Goal: Transaction & Acquisition: Purchase product/service

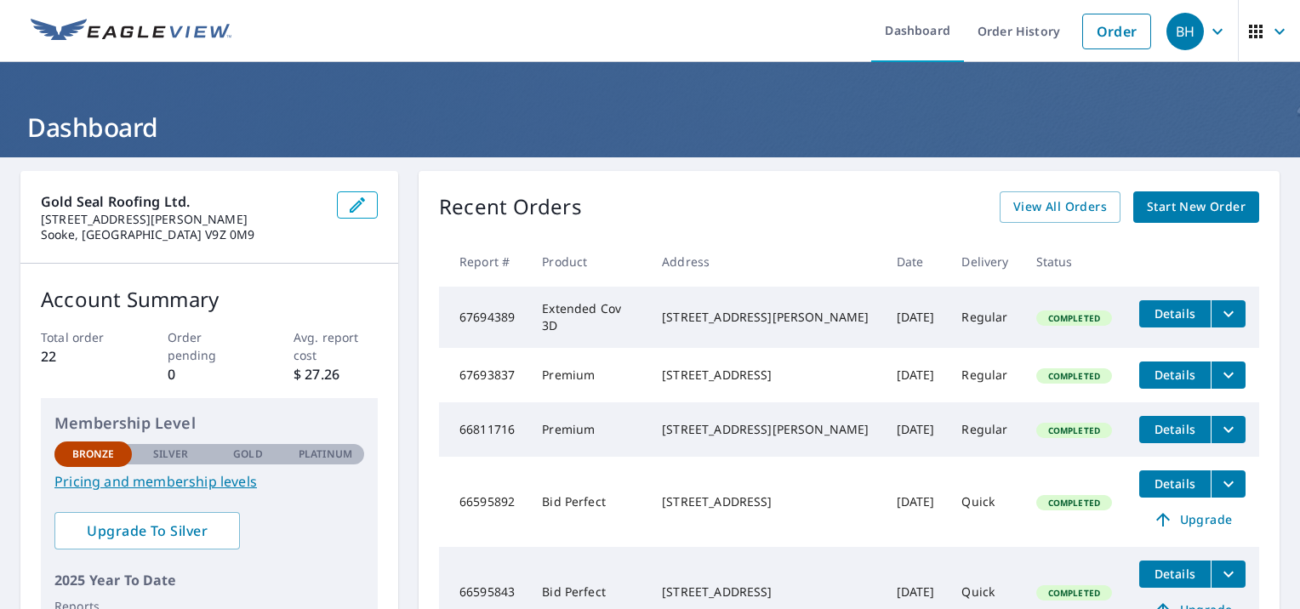
click at [1158, 201] on span "Start New Order" at bounding box center [1196, 207] width 99 height 21
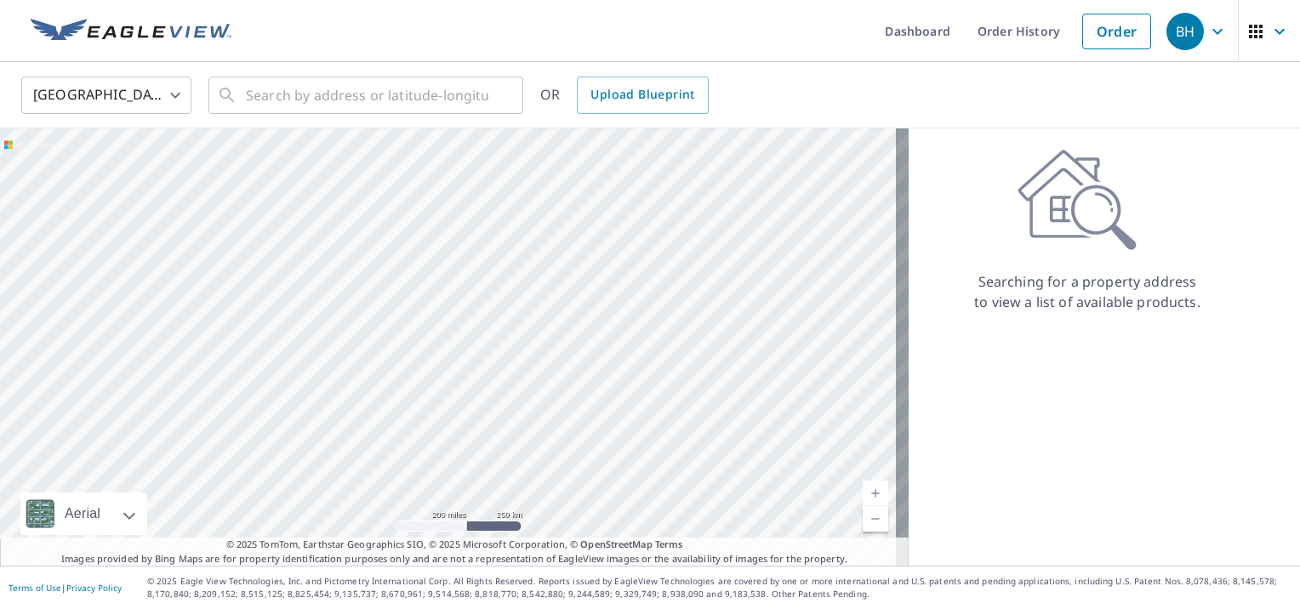
click at [97, 94] on body "BH BH Dashboard Order History Order BH United States US ​ ​ OR Upload Blueprint…" at bounding box center [650, 304] width 1300 height 609
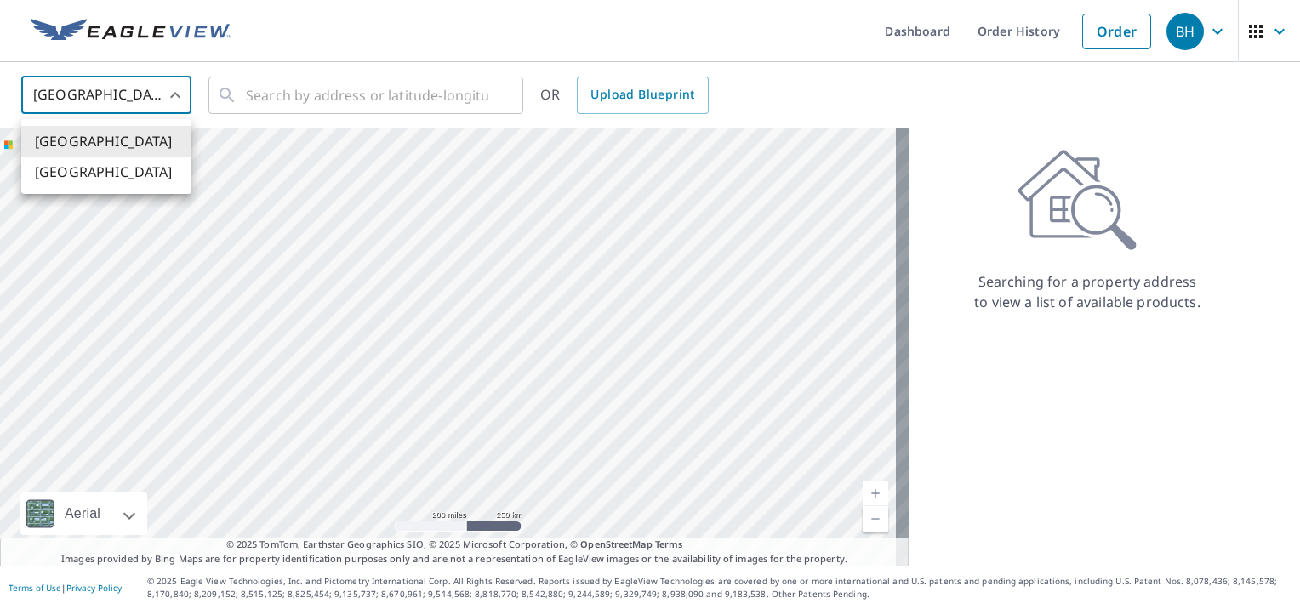
click at [82, 174] on li "[GEOGRAPHIC_DATA]" at bounding box center [106, 172] width 170 height 31
type input "CA"
click at [303, 91] on input "text" at bounding box center [367, 95] width 243 height 48
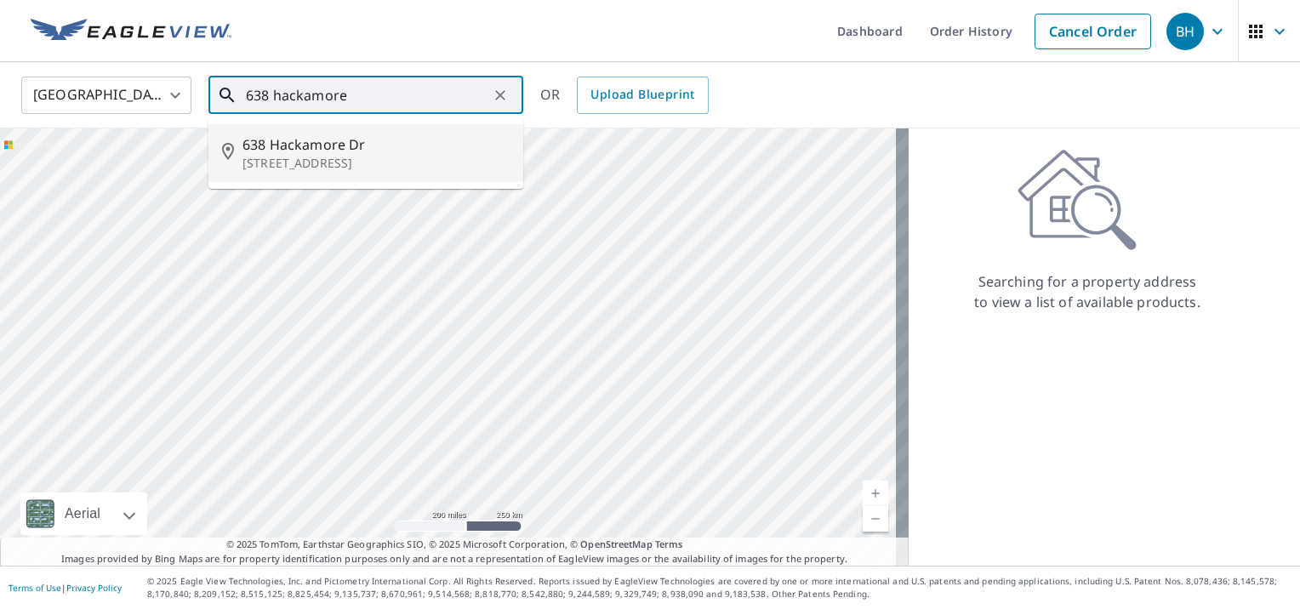
click at [313, 138] on span "638 Hackamore Dr" at bounding box center [376, 144] width 267 height 20
type input "[STREET_ADDRESS][PERSON_NAME]"
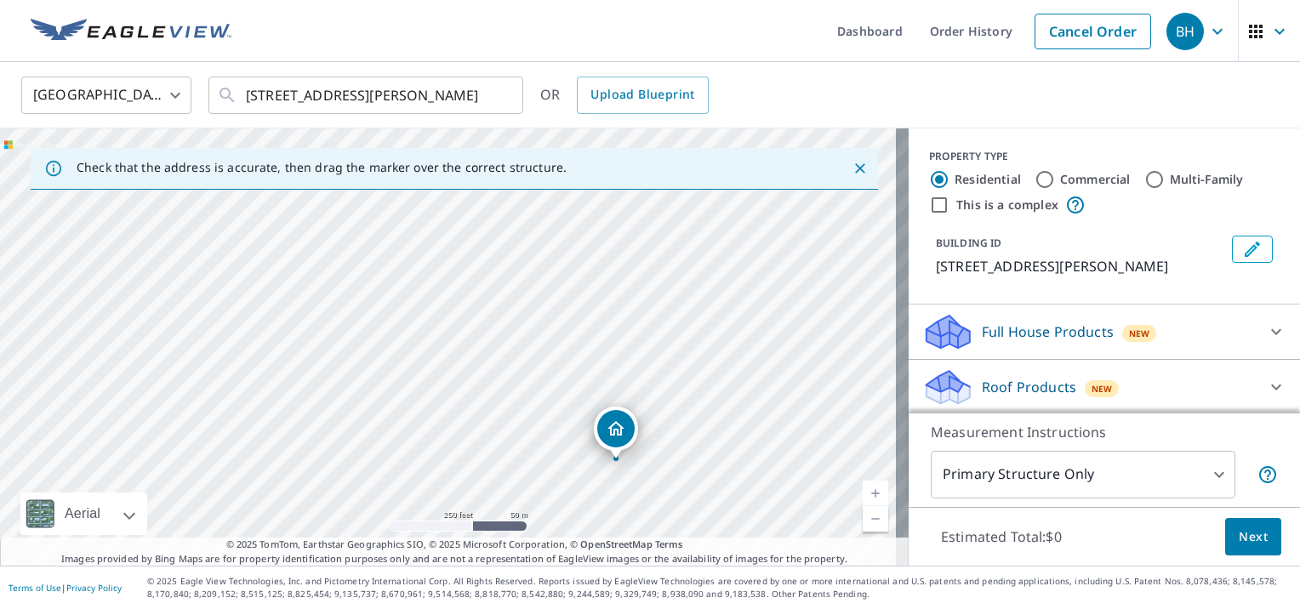
drag, startPoint x: 277, startPoint y: 286, endPoint x: 448, endPoint y: 402, distance: 205.8
click at [448, 402] on div "638 HACKAMORE DR [PERSON_NAME] BC V9C4A3" at bounding box center [454, 347] width 909 height 437
drag, startPoint x: 620, startPoint y: 431, endPoint x: 403, endPoint y: 283, distance: 262.7
drag, startPoint x: 588, startPoint y: 369, endPoint x: 587, endPoint y: 408, distance: 38.3
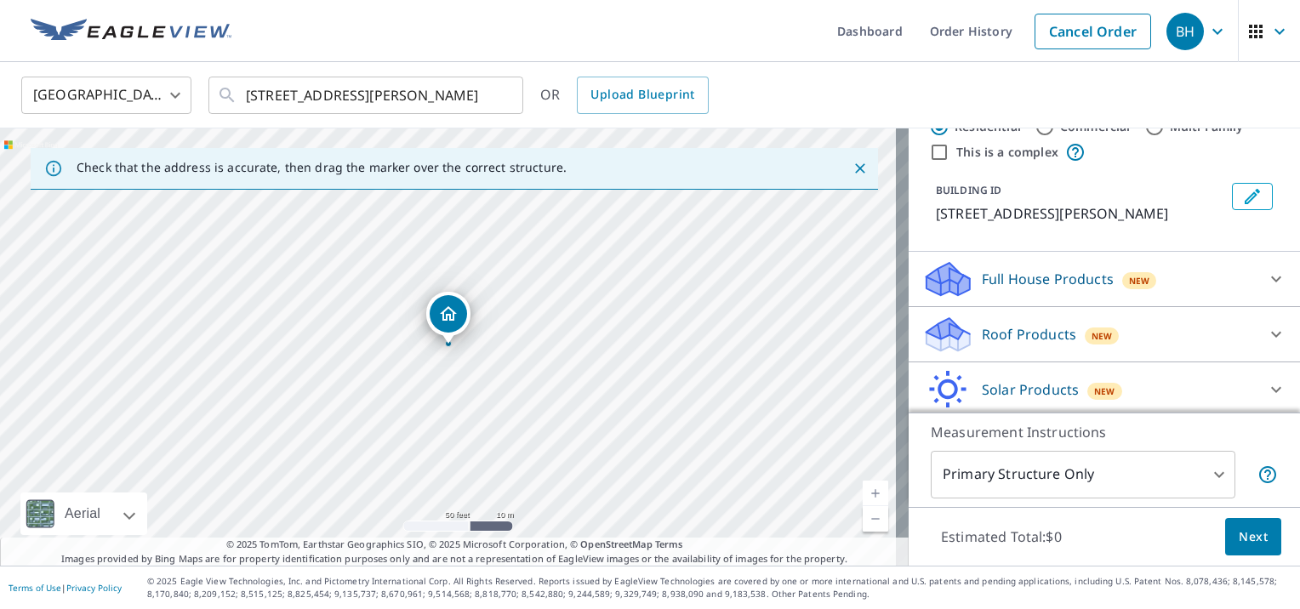
scroll to position [133, 0]
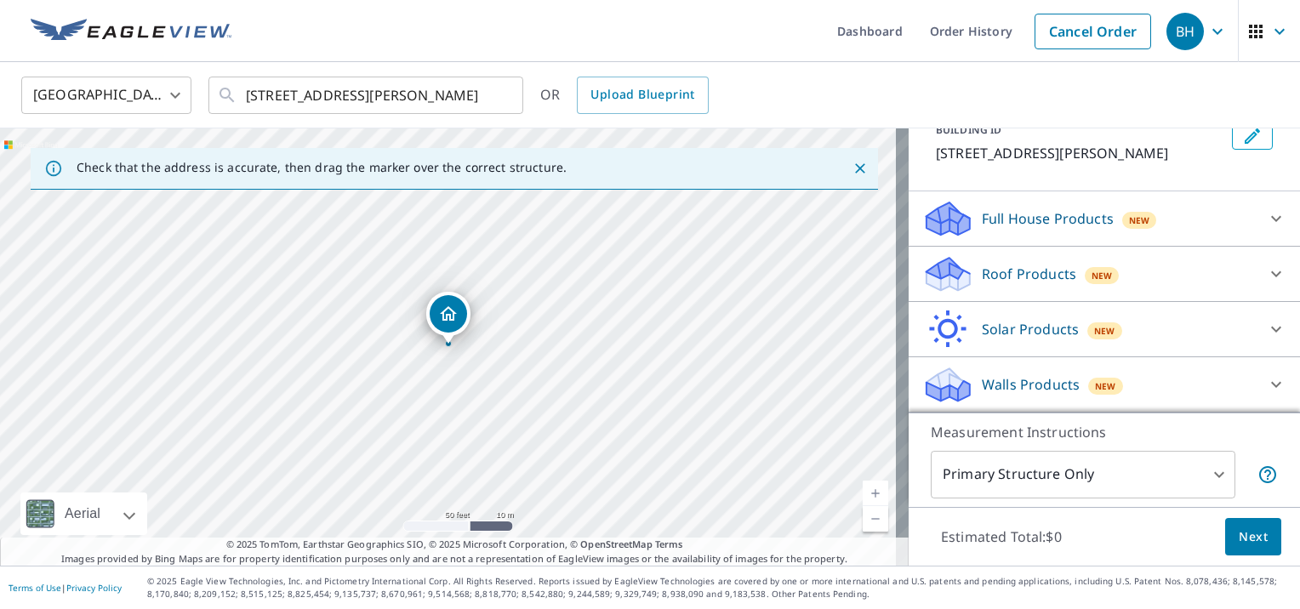
click at [1032, 262] on div "Roof Products New" at bounding box center [1090, 274] width 334 height 40
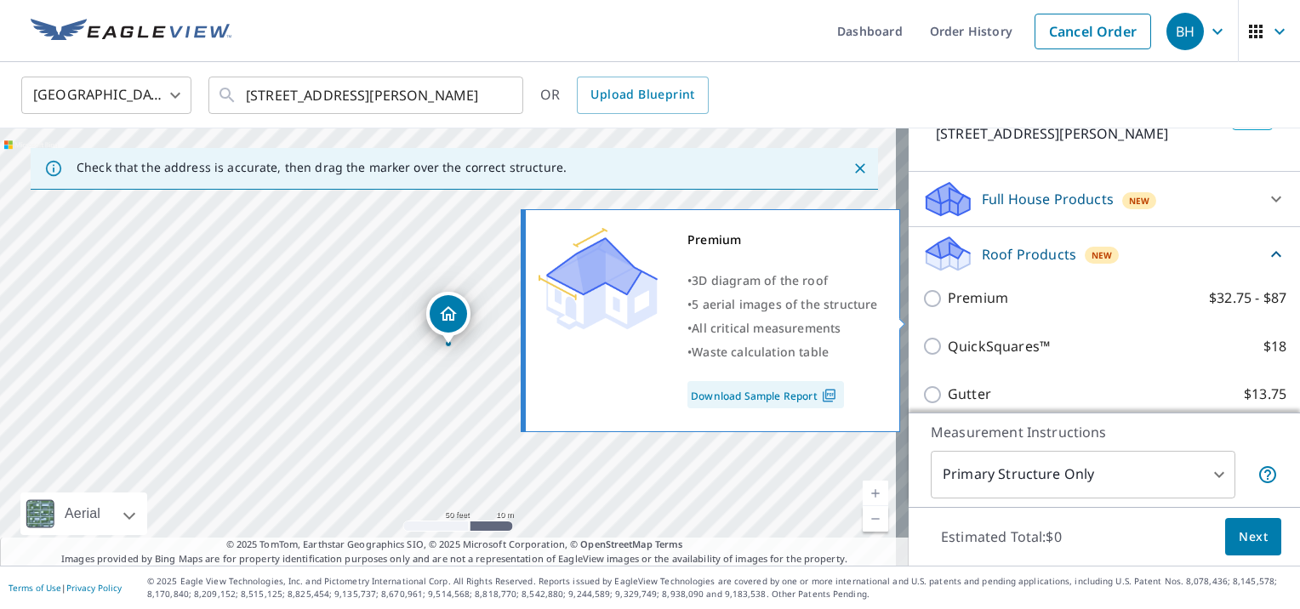
click at [923, 309] on input "Premium $32.75 - $87" at bounding box center [936, 299] width 26 height 20
checkbox input "true"
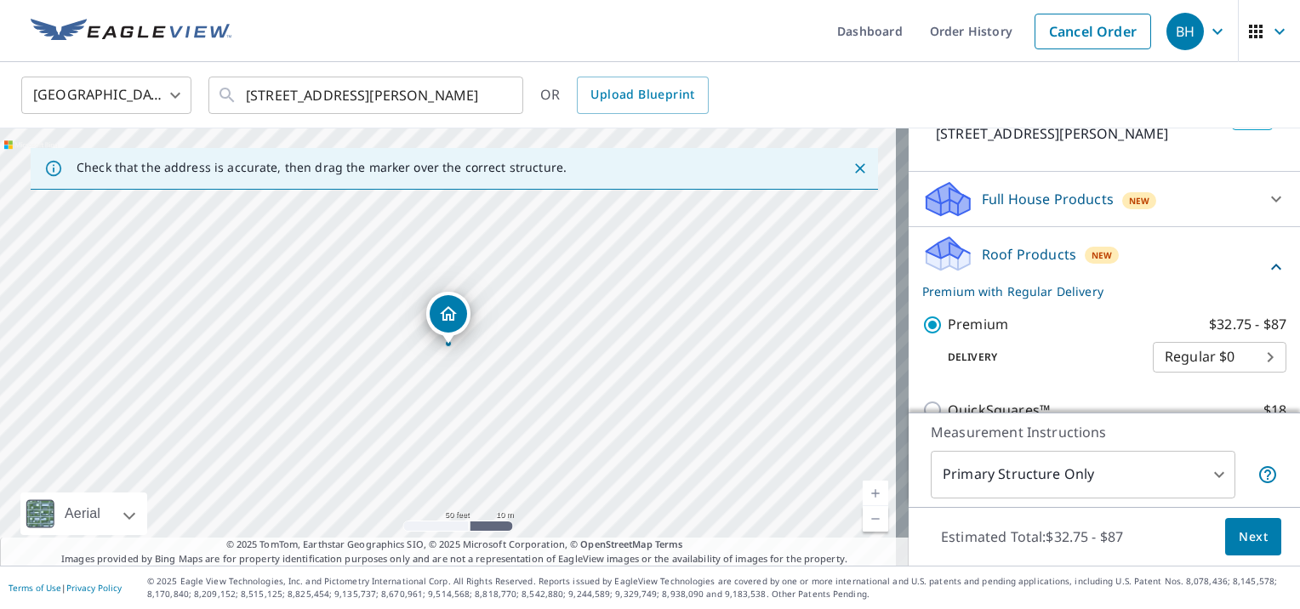
click at [1239, 535] on span "Next" at bounding box center [1253, 537] width 29 height 21
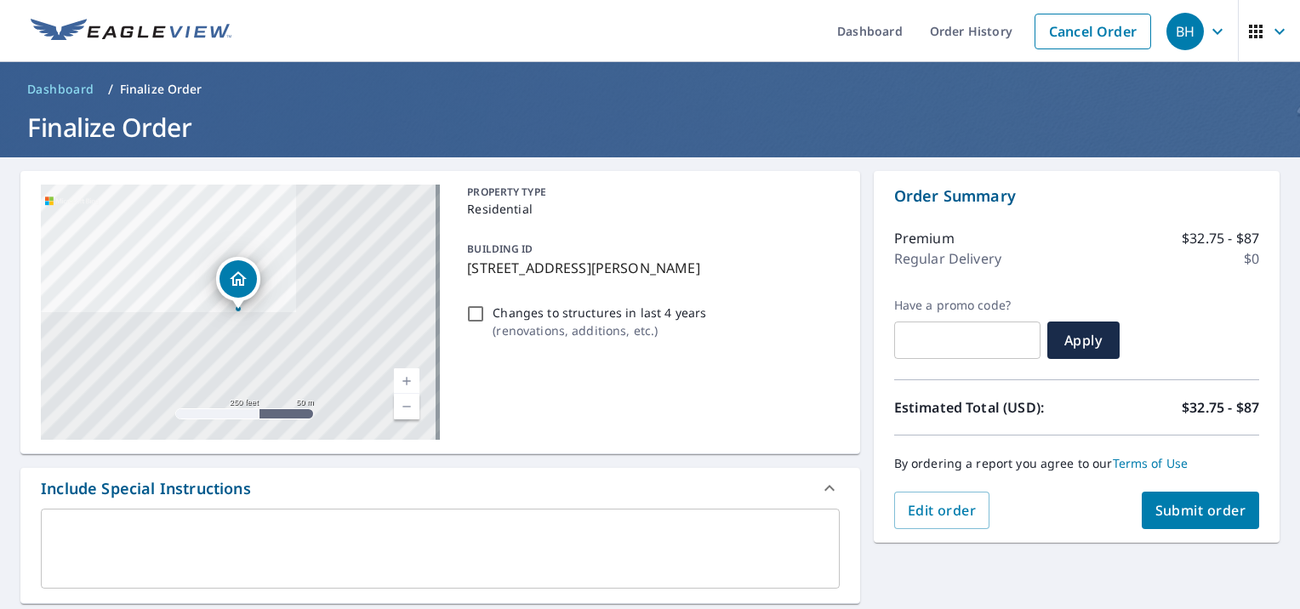
click at [1226, 501] on span "Submit order" at bounding box center [1201, 510] width 91 height 19
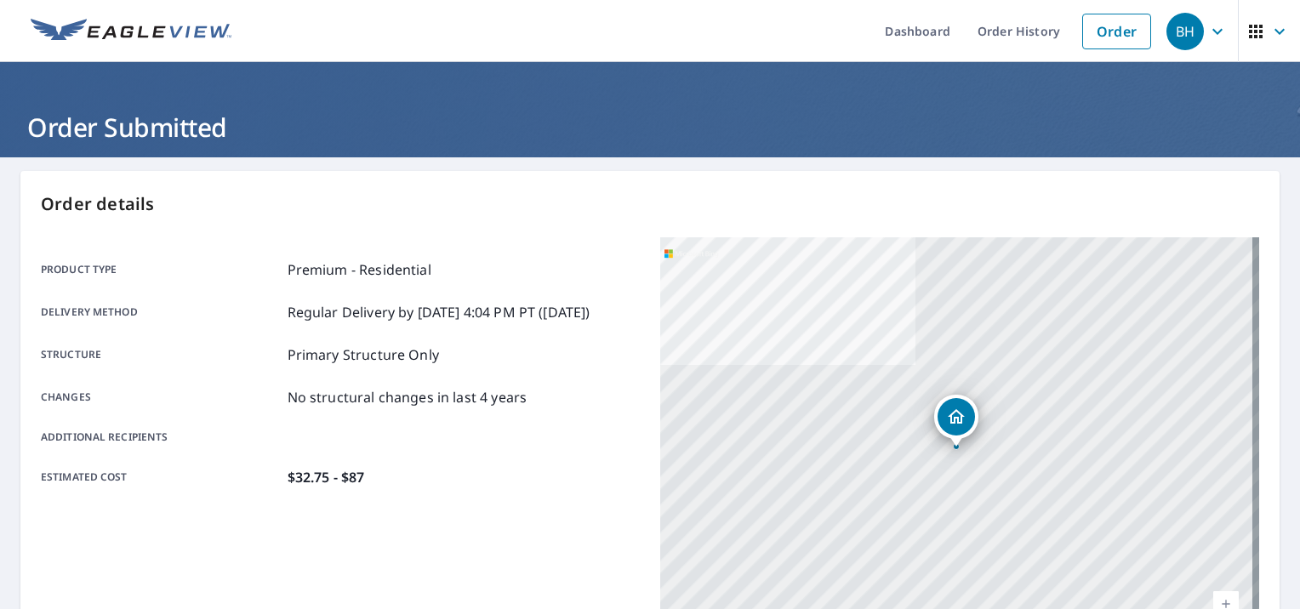
scroll to position [340, 0]
